Goal: Navigation & Orientation: Find specific page/section

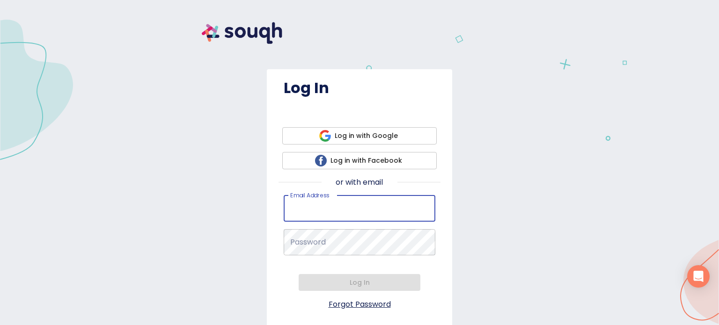
click at [340, 208] on input "Email Address   *" at bounding box center [360, 209] width 152 height 26
type input "[PERSON_NAME][EMAIL_ADDRESS][DOMAIN_NAME]"
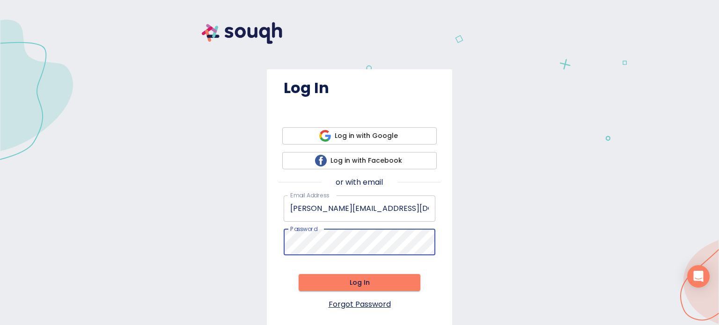
click at [361, 277] on span "Log In" at bounding box center [359, 283] width 107 height 12
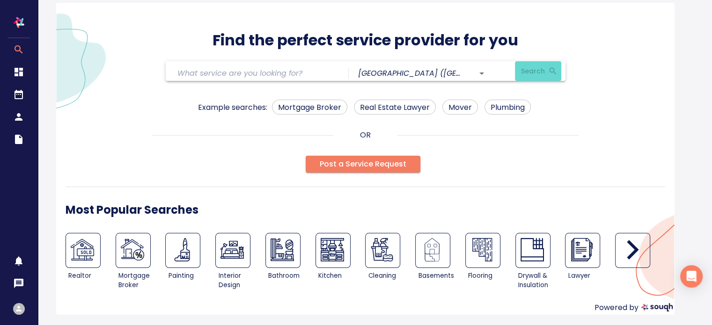
scroll to position [15, 0]
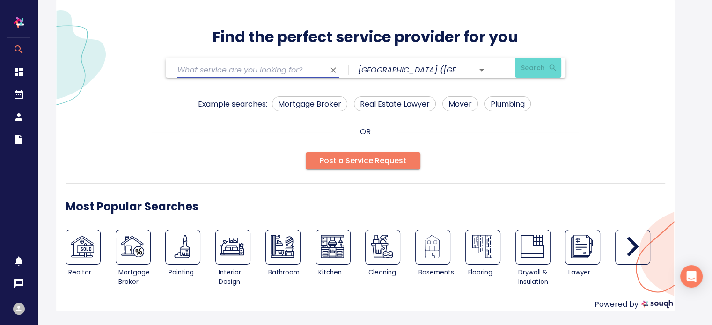
click at [272, 69] on input "text" at bounding box center [250, 70] width 147 height 15
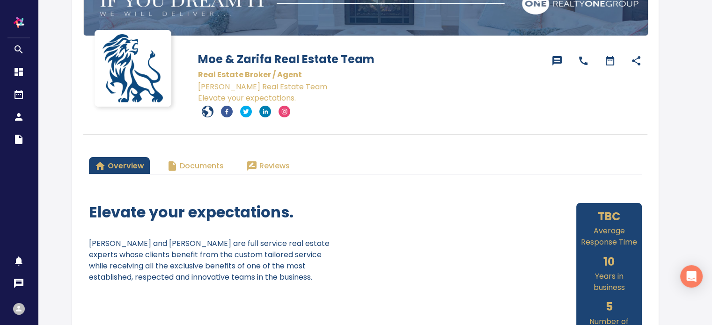
scroll to position [159, 0]
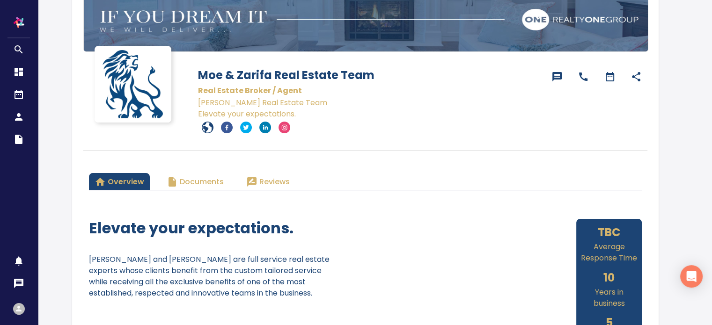
click at [208, 179] on span "Documents" at bounding box center [195, 182] width 57 height 13
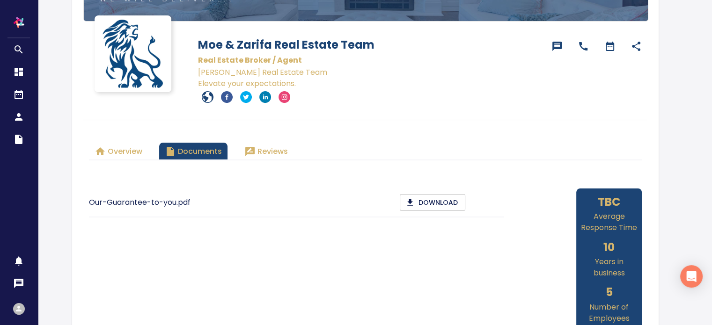
scroll to position [233, 0]
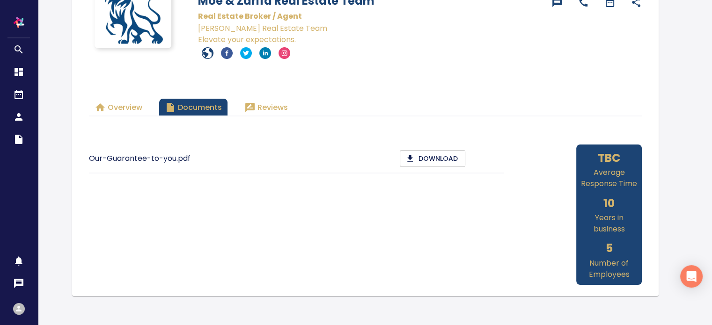
click at [118, 105] on span "Overview" at bounding box center [119, 107] width 48 height 13
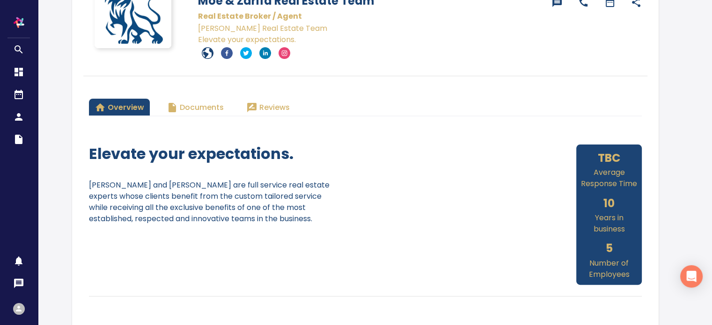
scroll to position [140, 0]
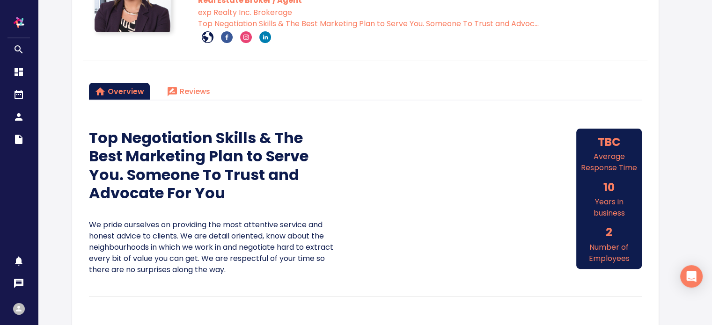
scroll to position [15, 0]
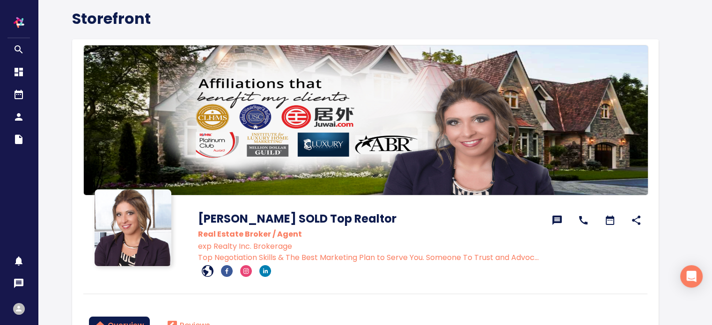
click at [225, 271] on icon "facebook" at bounding box center [227, 271] width 12 height 12
